Goal: Task Accomplishment & Management: Complete application form

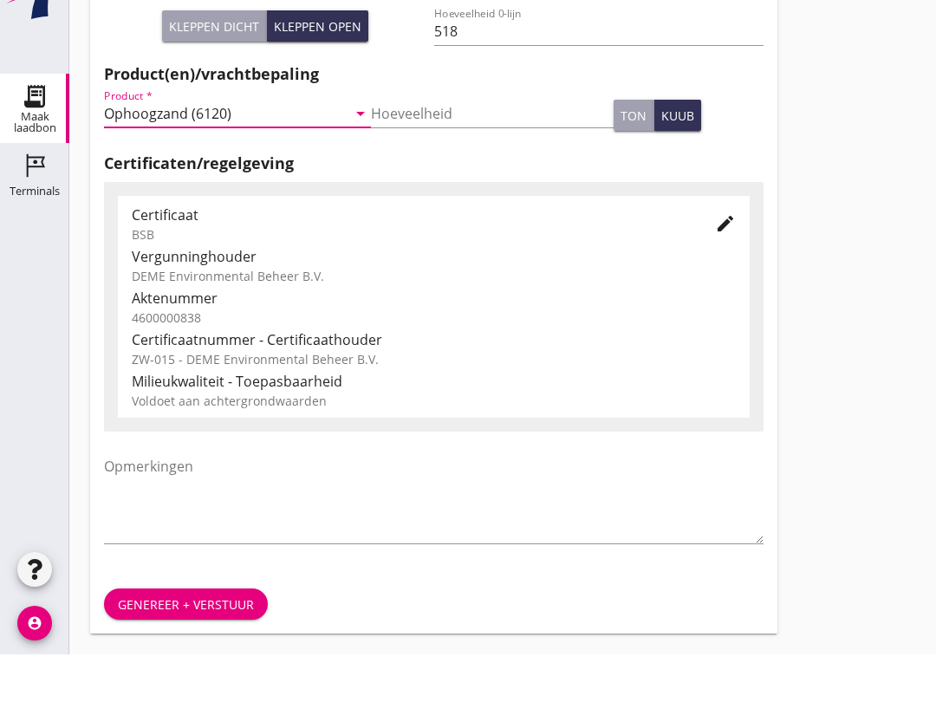
click at [178, 643] on div "Genereer + verstuur" at bounding box center [186, 652] width 136 height 18
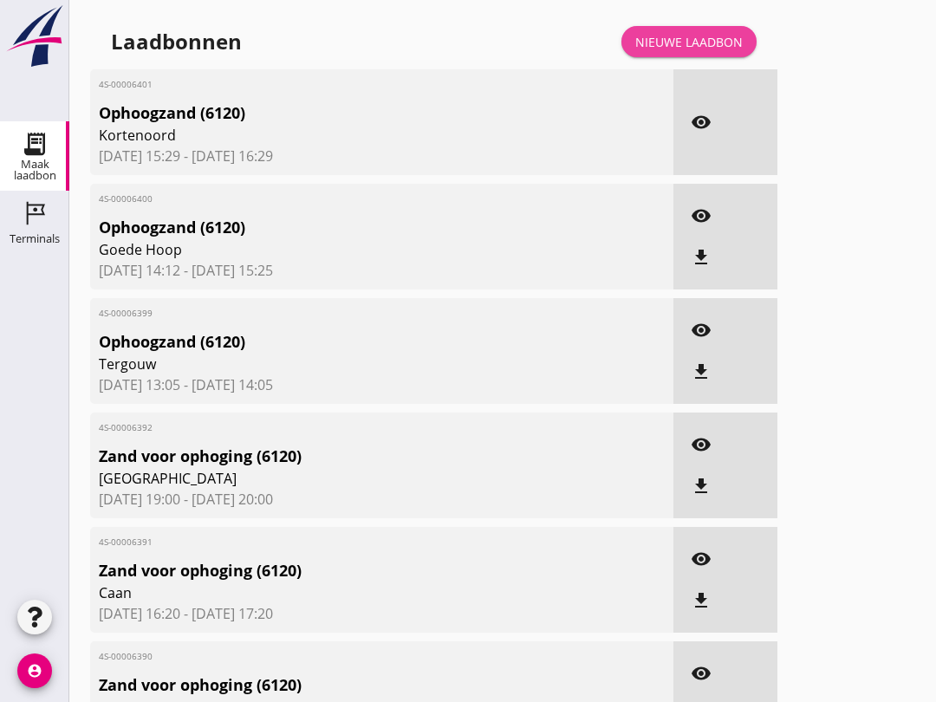
click at [692, 51] on div "Nieuwe laadbon" at bounding box center [688, 42] width 107 height 18
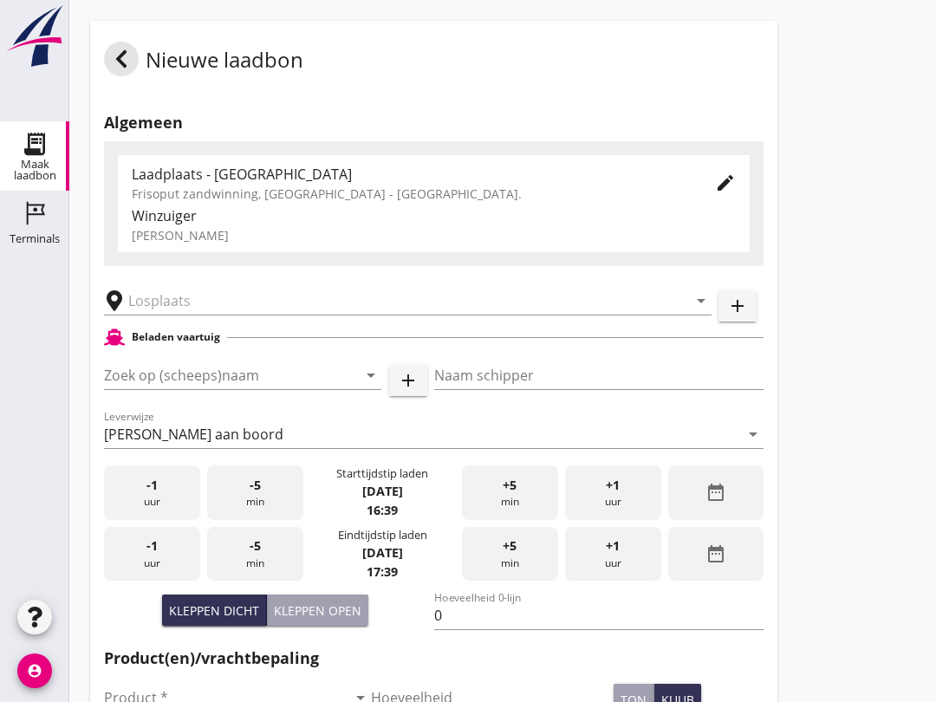
click at [138, 389] on input "Zoek op (scheeps)naam" at bounding box center [218, 375] width 229 height 28
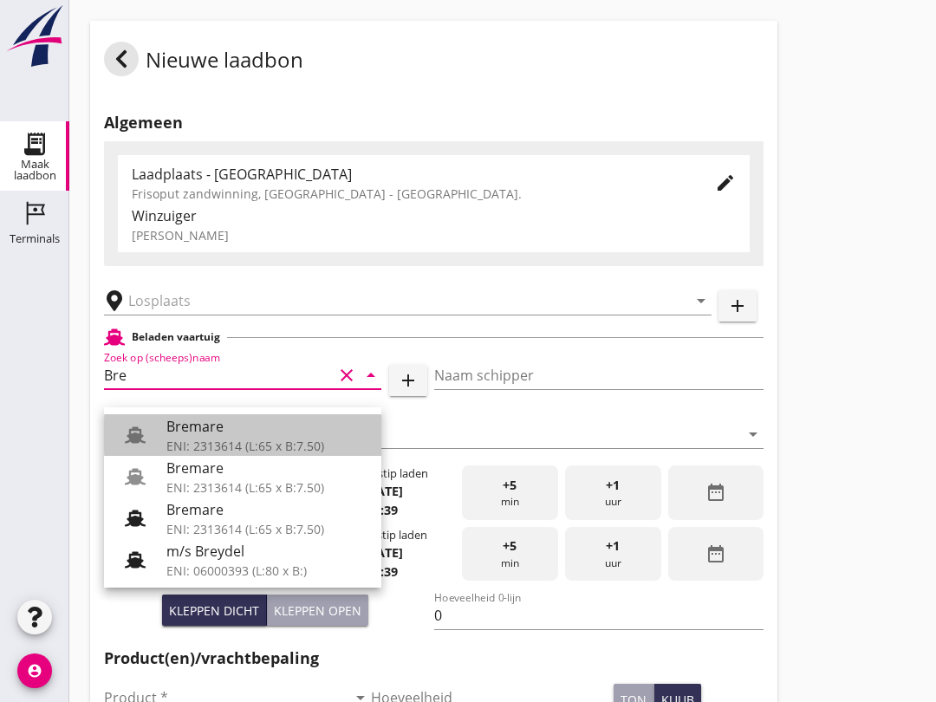
click at [140, 431] on use at bounding box center [135, 434] width 21 height 16
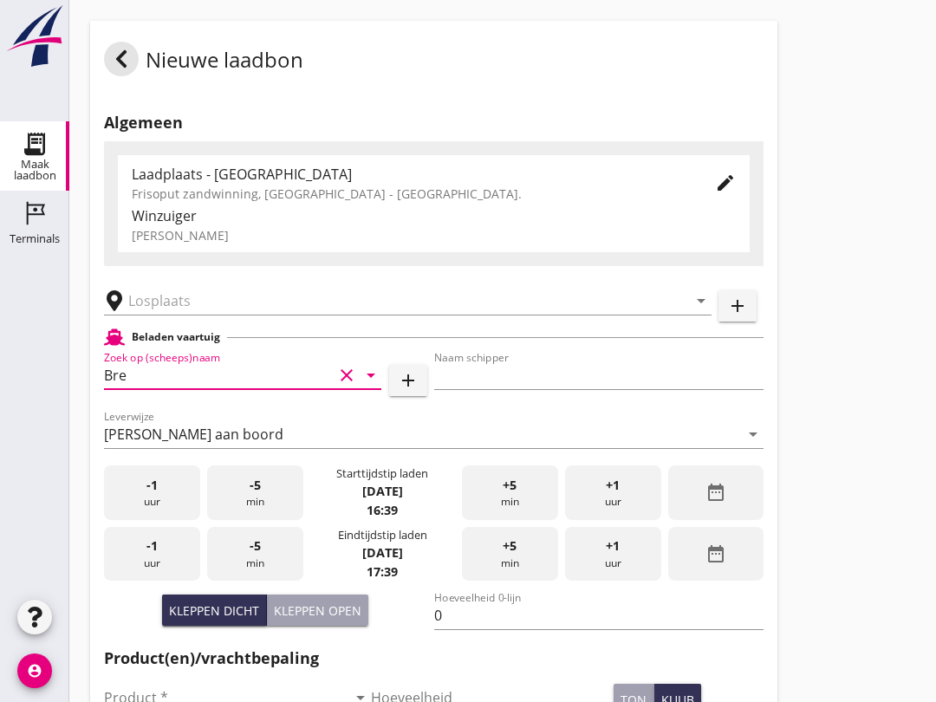
type input "Bremare"
type input "[PERSON_NAME]"
type input "429"
click at [132, 308] on input "text" at bounding box center [395, 301] width 534 height 28
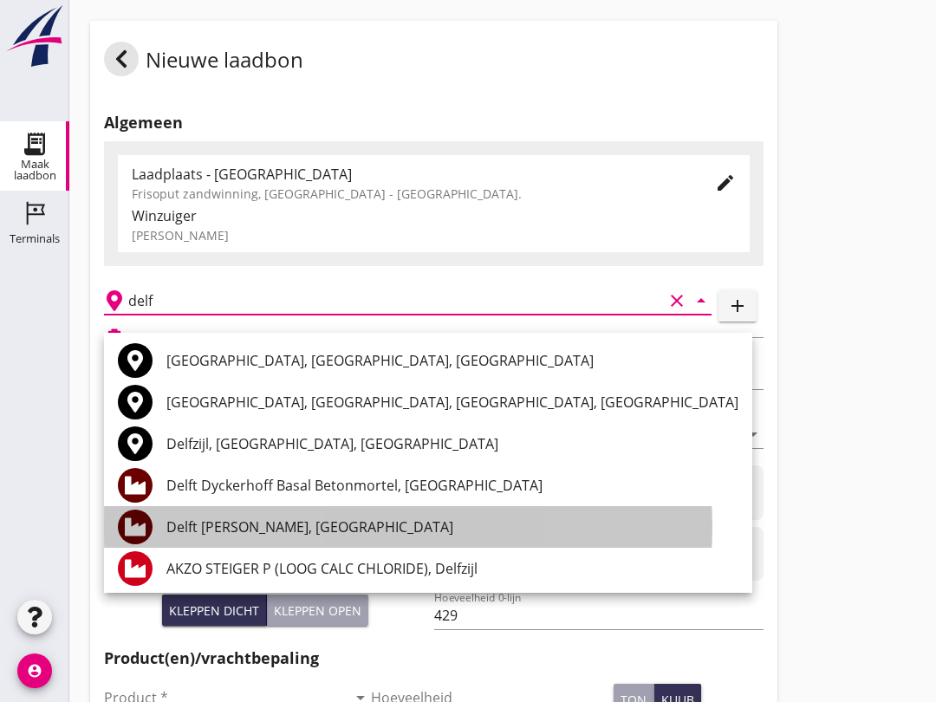
click at [180, 520] on div "Delft [PERSON_NAME], [GEOGRAPHIC_DATA]" at bounding box center [452, 526] width 572 height 21
type input "Delft [PERSON_NAME], [GEOGRAPHIC_DATA]"
